Goal: Task Accomplishment & Management: Use online tool/utility

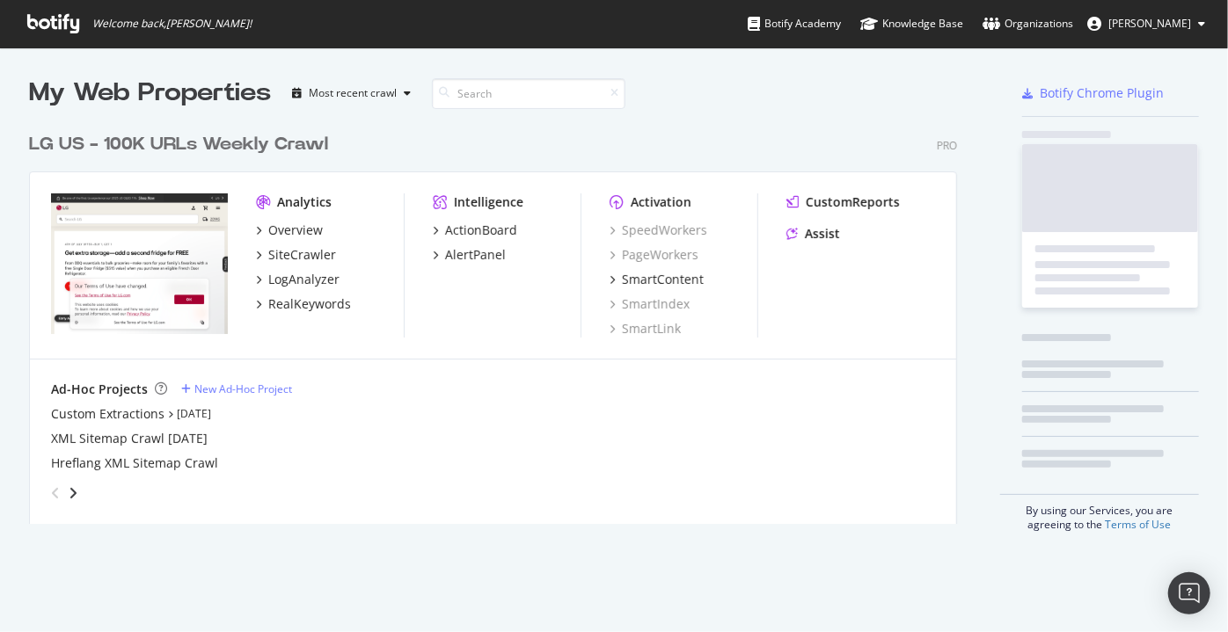
scroll to position [620, 1203]
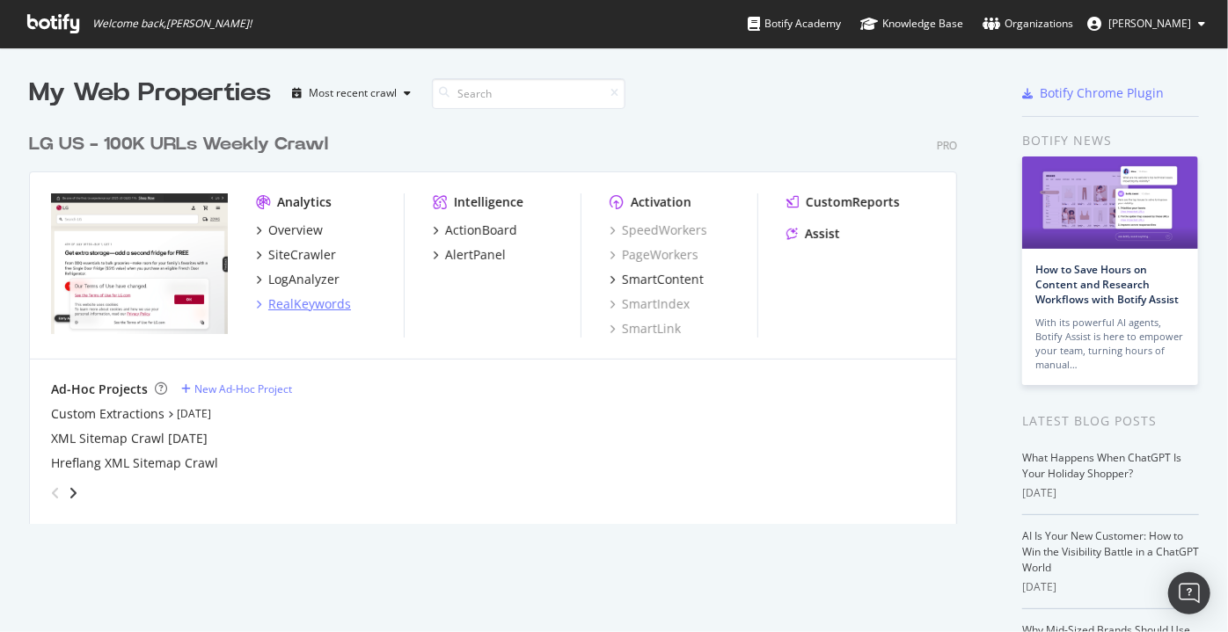
click at [299, 303] on div "RealKeywords" at bounding box center [309, 305] width 83 height 18
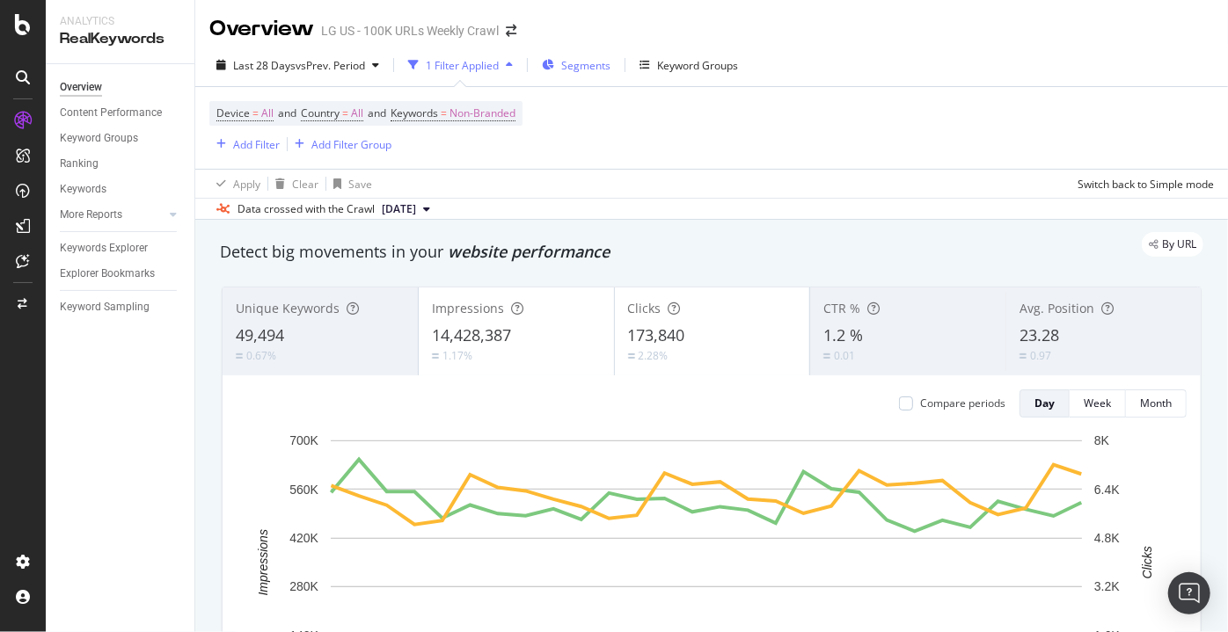
click at [553, 74] on div "Segments" at bounding box center [576, 65] width 69 height 26
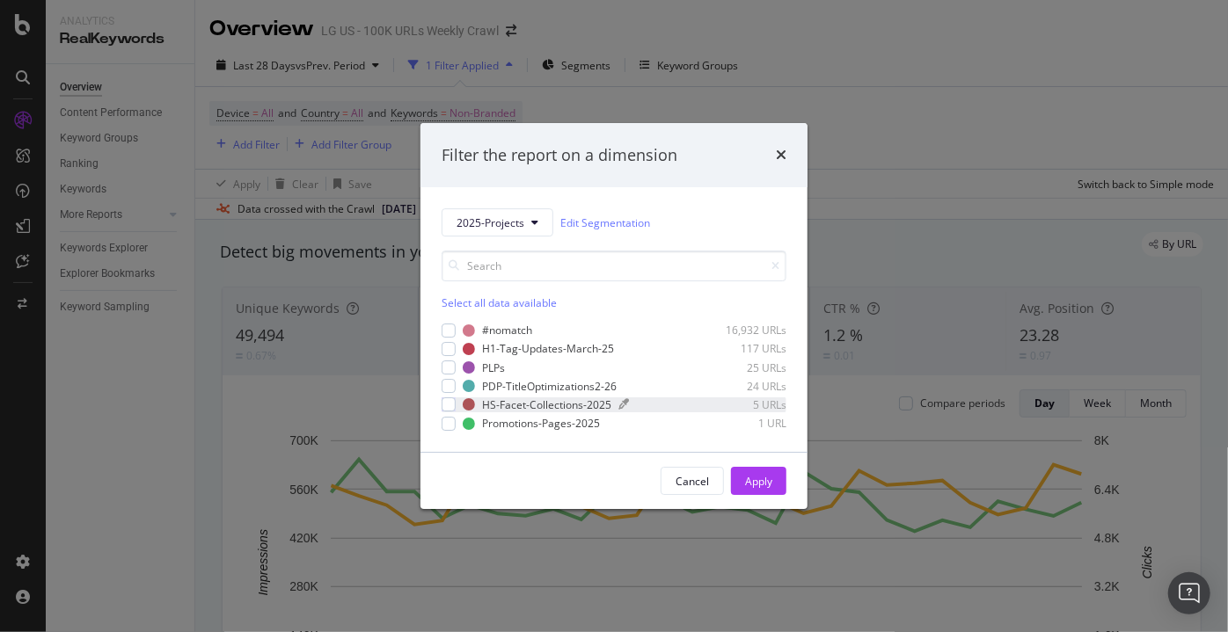
click at [466, 406] on div "modal" at bounding box center [469, 405] width 12 height 12
click at [610, 230] on link "Edit Segmentation" at bounding box center [605, 223] width 90 height 18
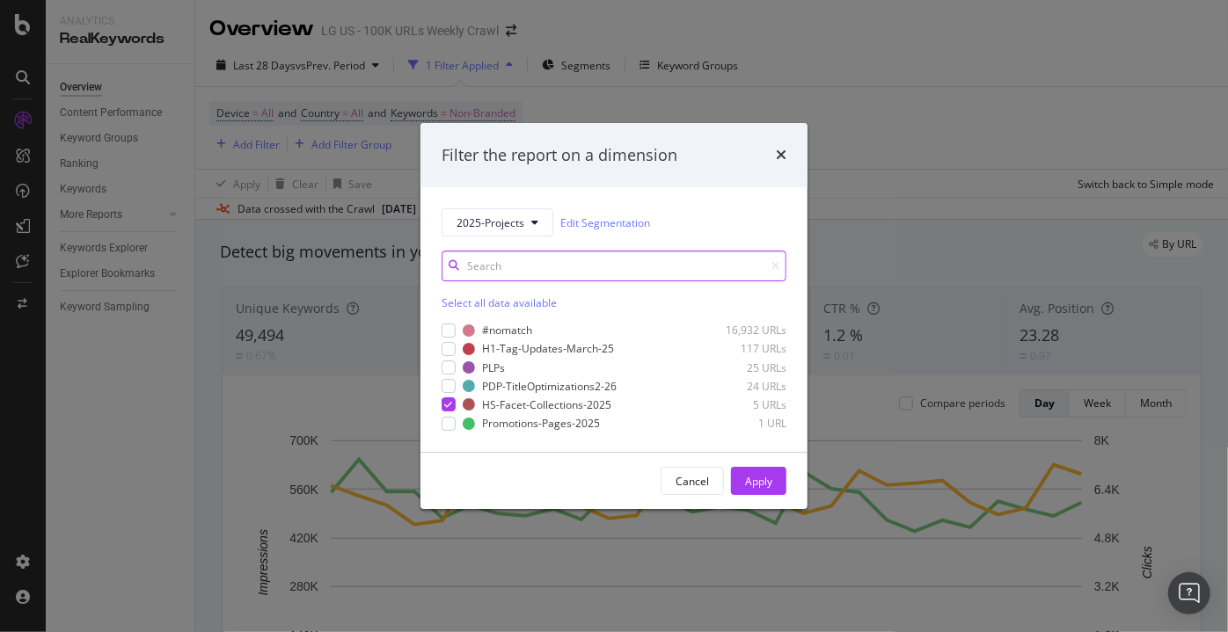
click at [519, 264] on input "modal" at bounding box center [614, 266] width 345 height 31
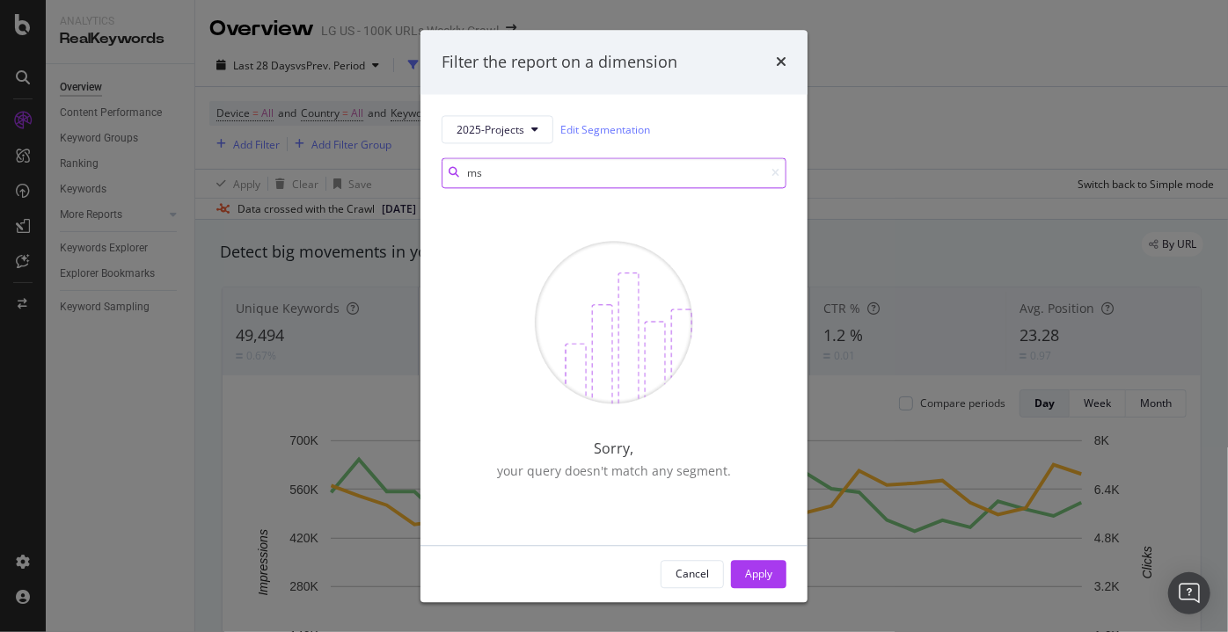
type input "m"
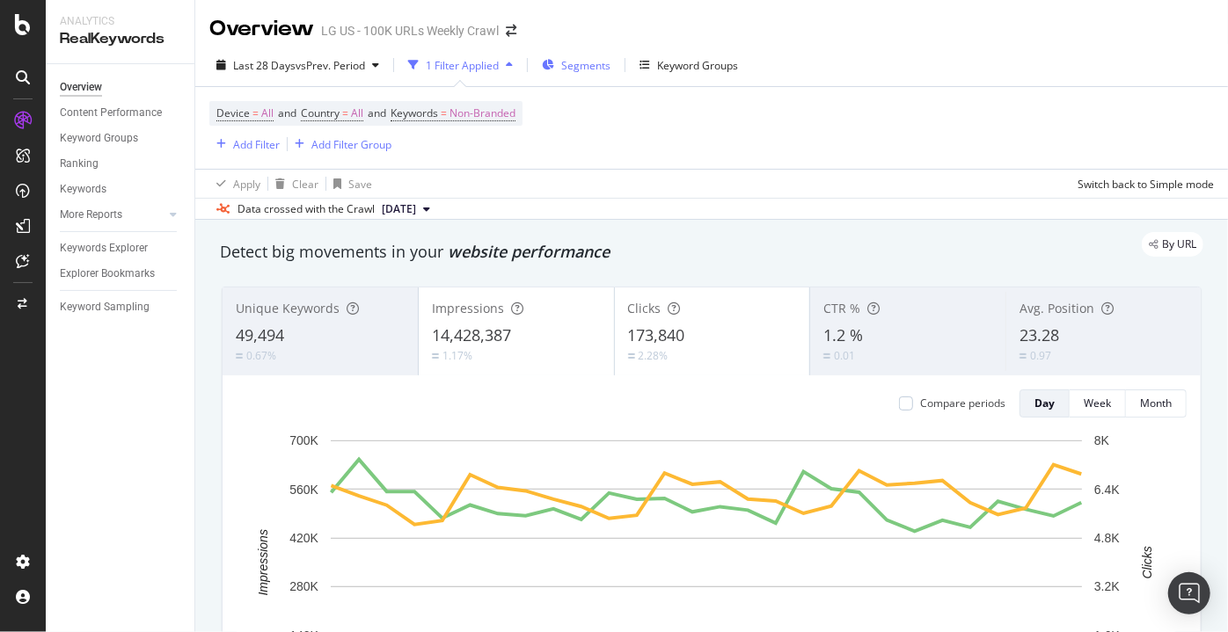
click at [568, 65] on span "Segments" at bounding box center [585, 65] width 49 height 15
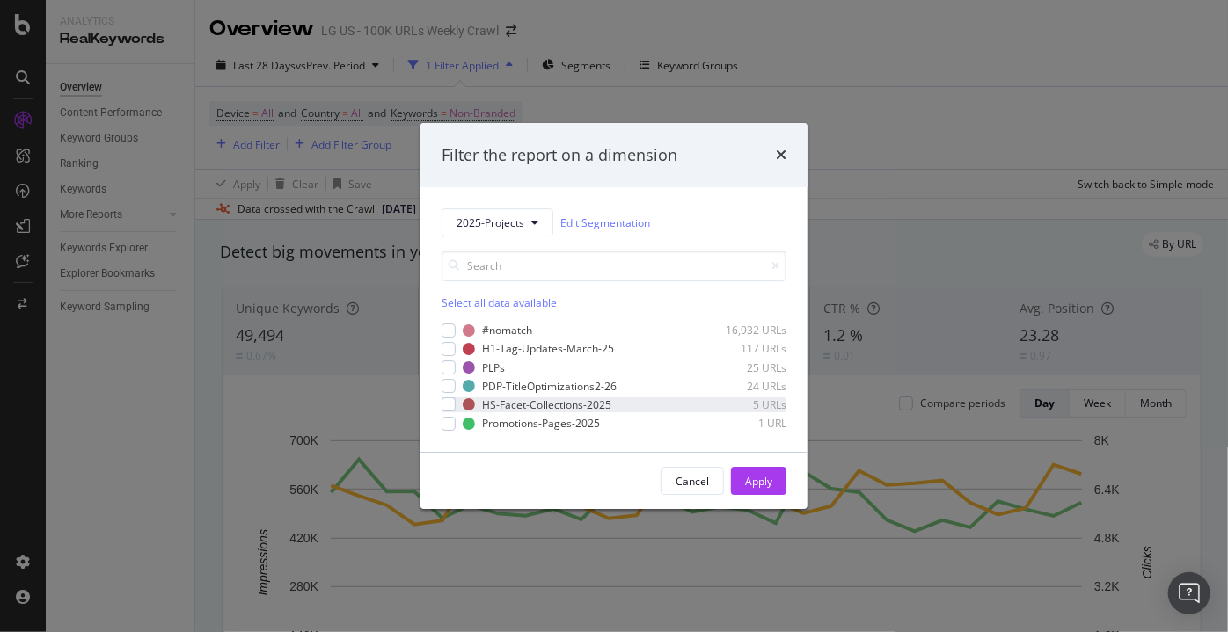
click at [458, 401] on div "HS-Facet-Collections-2025 5 URLs" at bounding box center [614, 405] width 345 height 15
click at [756, 484] on div "Apply" at bounding box center [758, 481] width 27 height 15
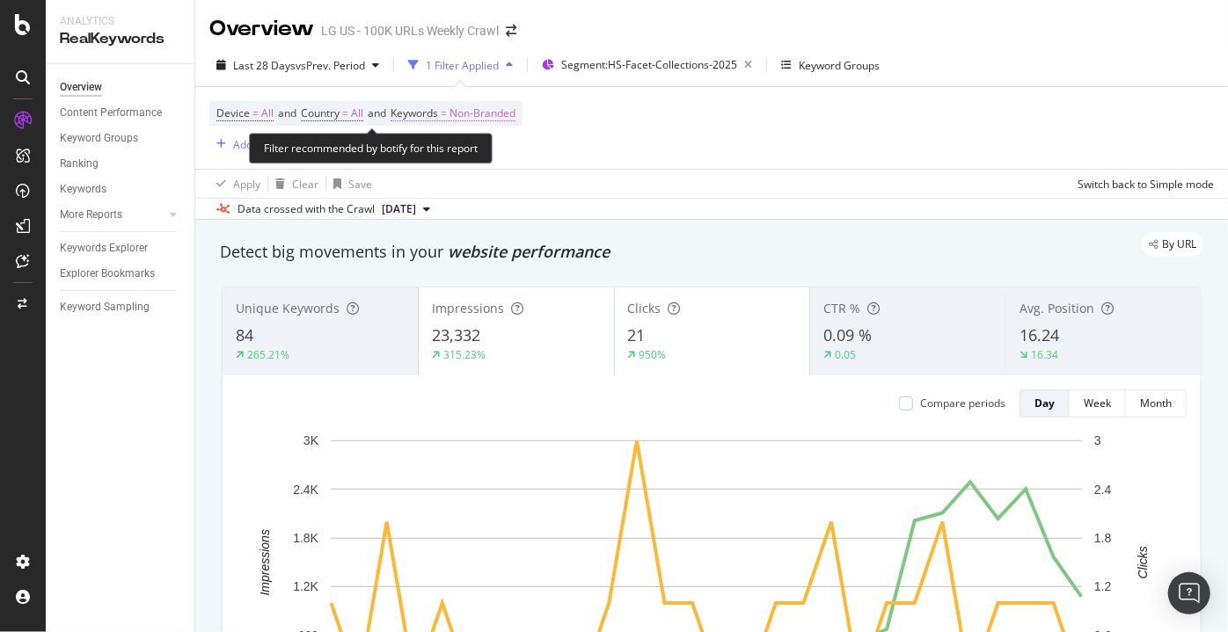
click at [470, 111] on span "Non-Branded" at bounding box center [482, 113] width 66 height 25
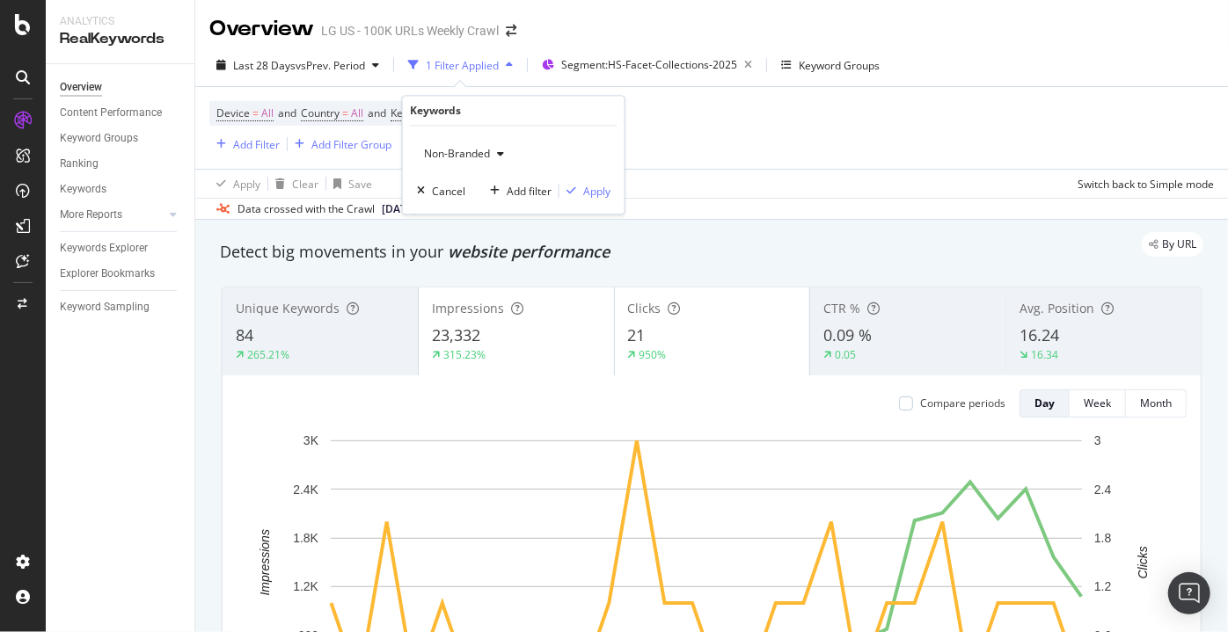
click at [483, 156] on span "Non-Branded" at bounding box center [453, 154] width 73 height 15
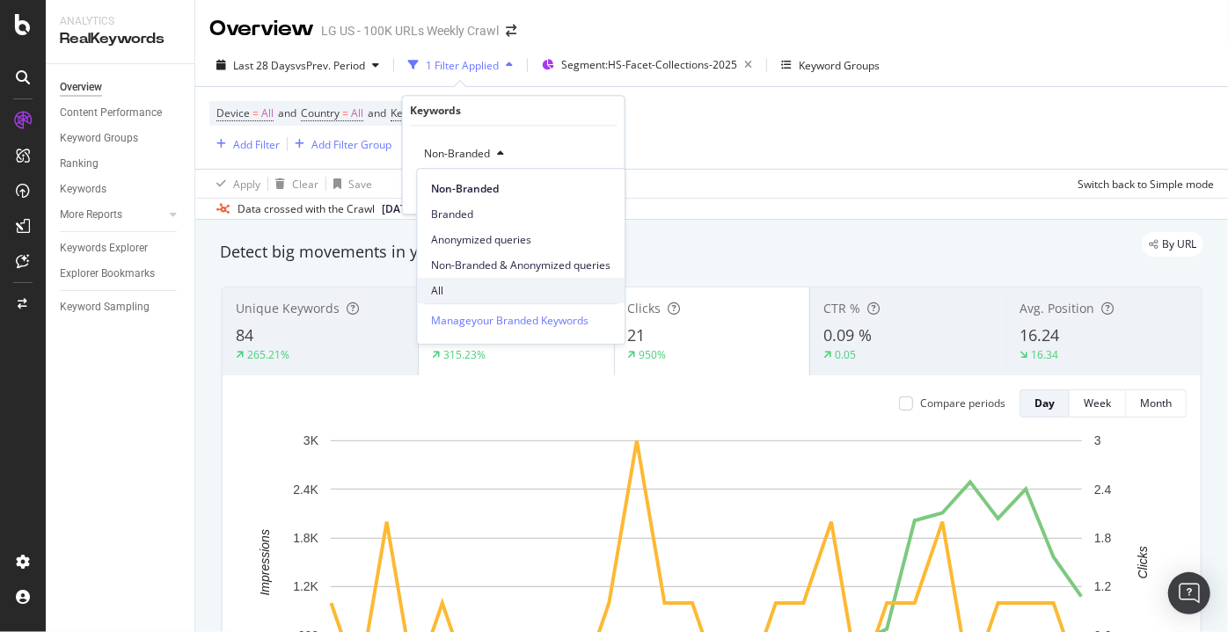
click at [446, 291] on span "All" at bounding box center [520, 291] width 179 height 16
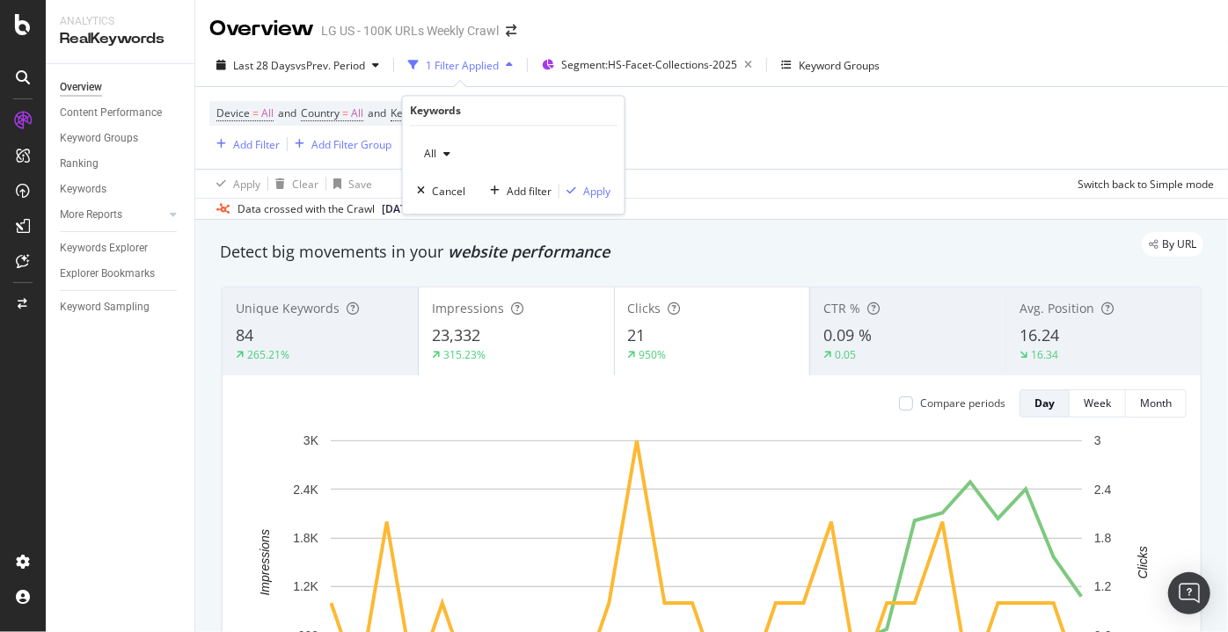
click at [588, 203] on div "All Cancel Add filter Apply" at bounding box center [514, 171] width 222 height 88
click at [590, 191] on div "Apply" at bounding box center [596, 191] width 27 height 15
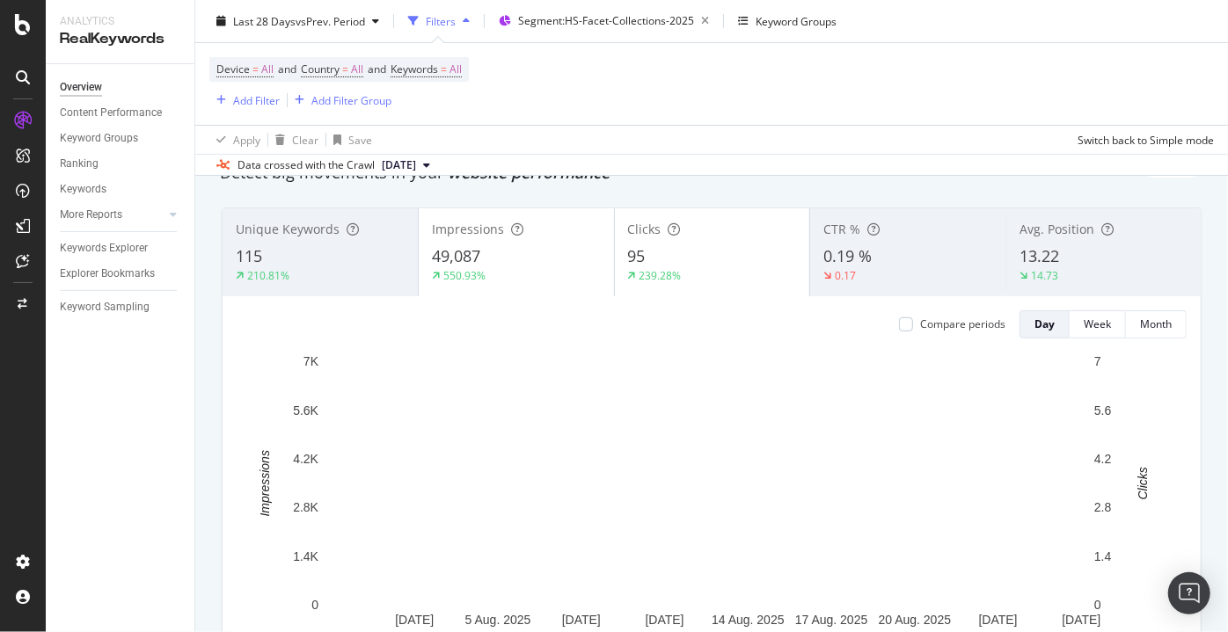
scroll to position [55, 0]
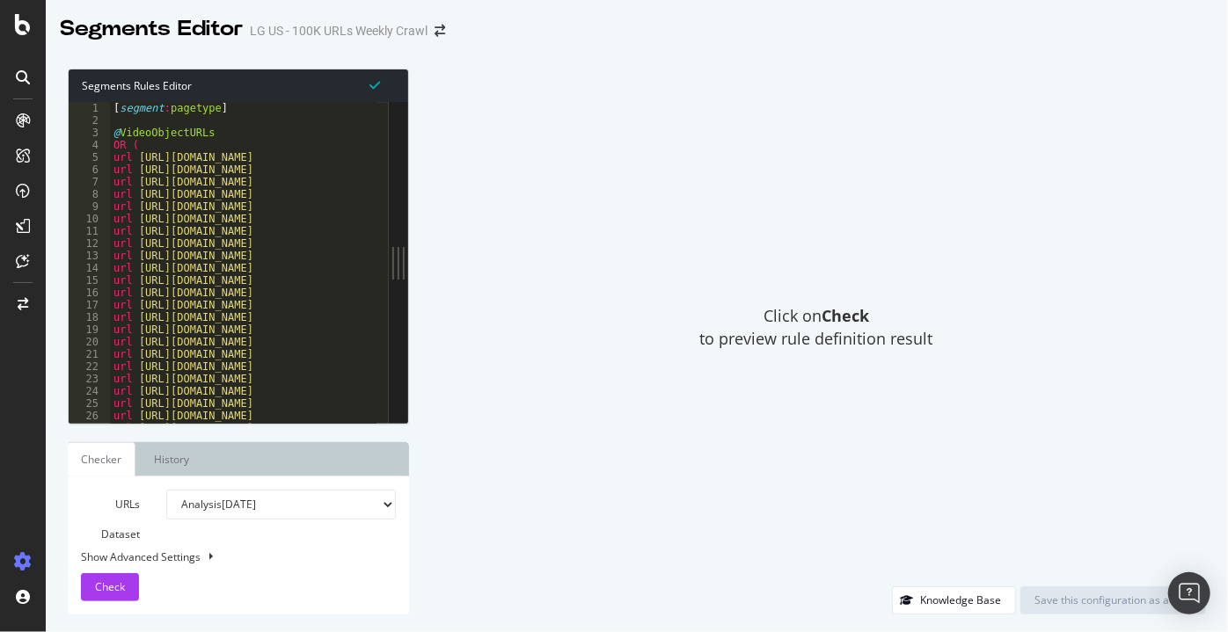
type textarea "url https://www.lg.com/us/cooking-appliances/lg-LSRM2010ST-countertop-microwave"
click at [296, 203] on div "[ segment : pagetype ] @ VideoObjectURLs OR ( url https://www.lg.com/us/laptops…" at bounding box center [894, 269] width 1568 height 335
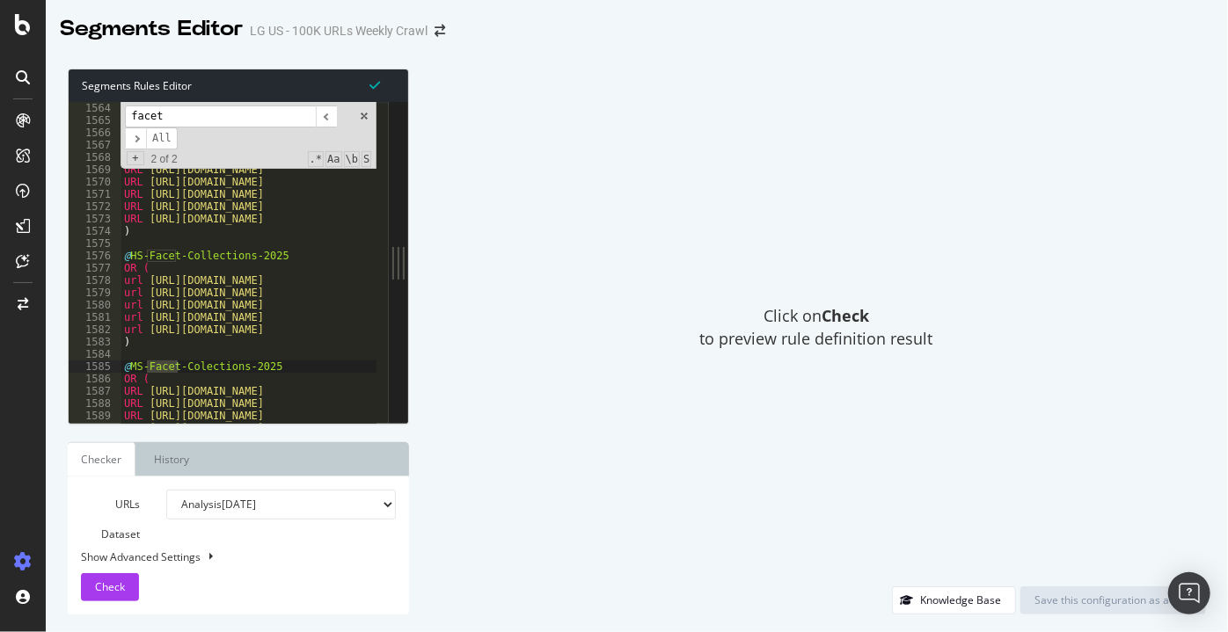
scroll to position [19246, 0]
type input "facet"
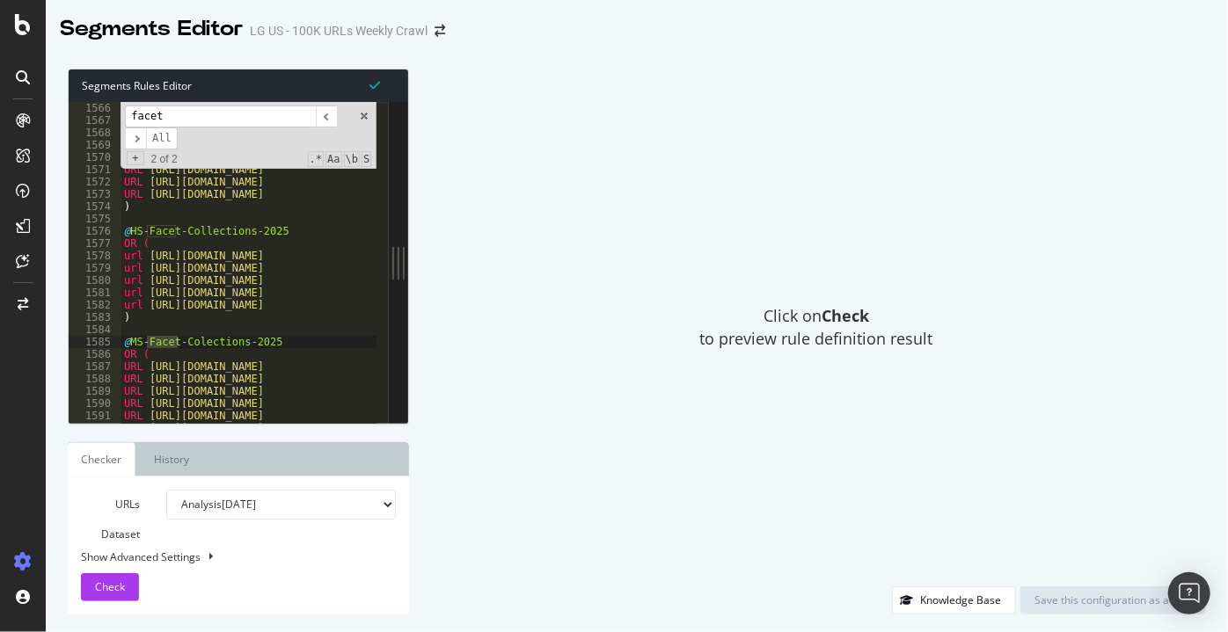
scroll to position [19271, 0]
click at [133, 257] on div "URL https://www.lg.com/us/smart-monitors URL https://www.lg.com/us/tv-audio-vid…" at bounding box center [904, 269] width 1568 height 335
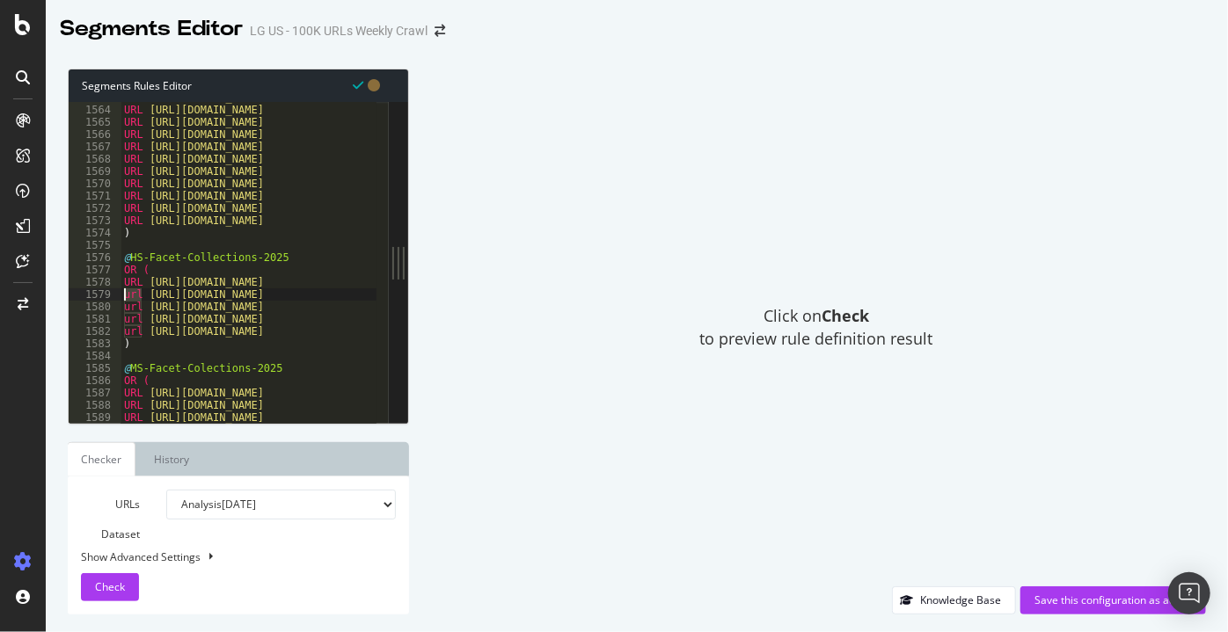
scroll to position [19233, 0]
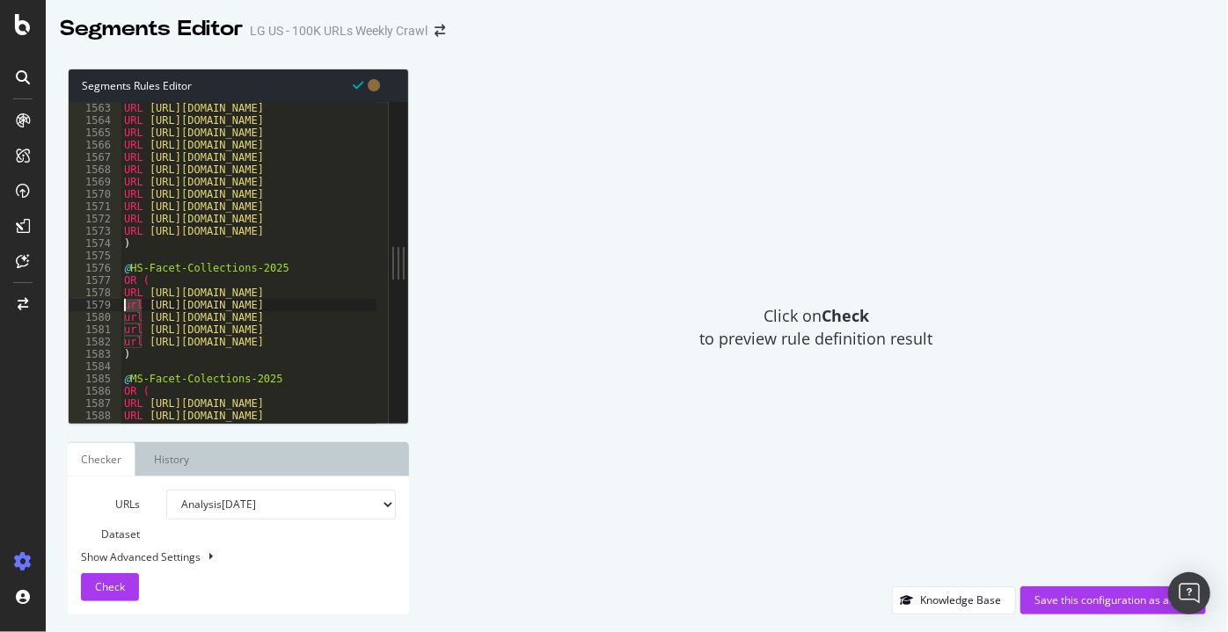
type textarea "url https://www.lg.com/us/collections/standard-depth-refrigerators"
